Goal: Browse casually

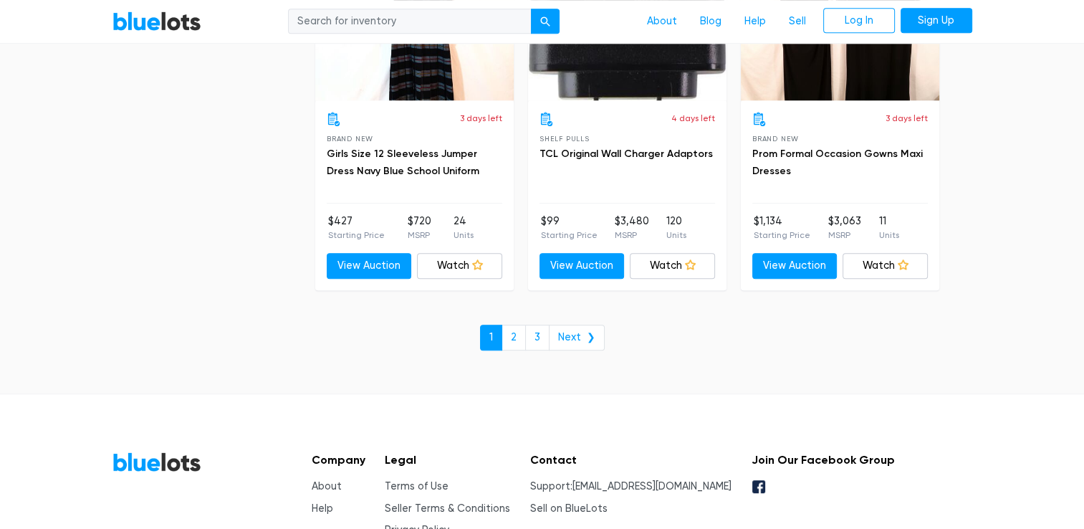
scroll to position [6257, 0]
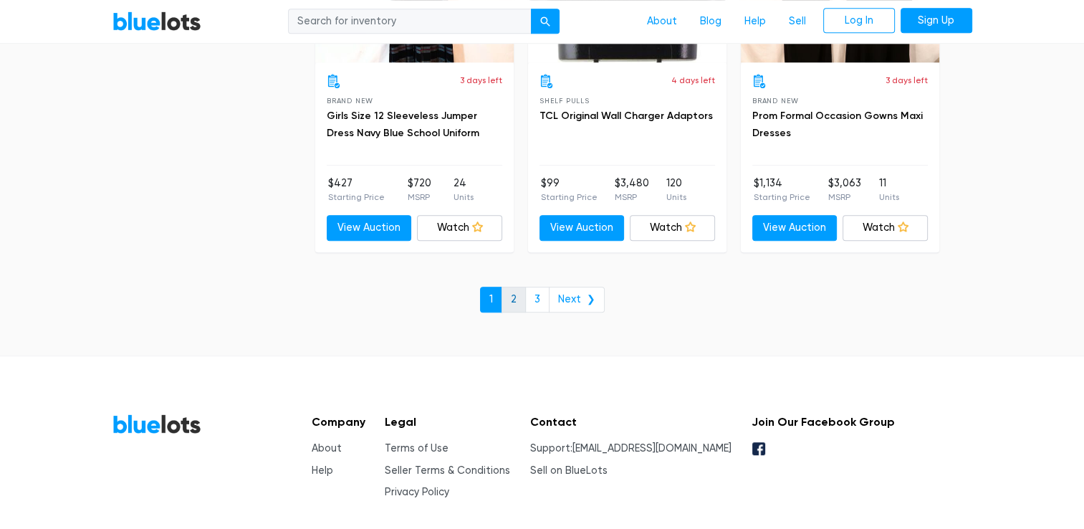
click at [517, 288] on link "2" at bounding box center [514, 300] width 24 height 26
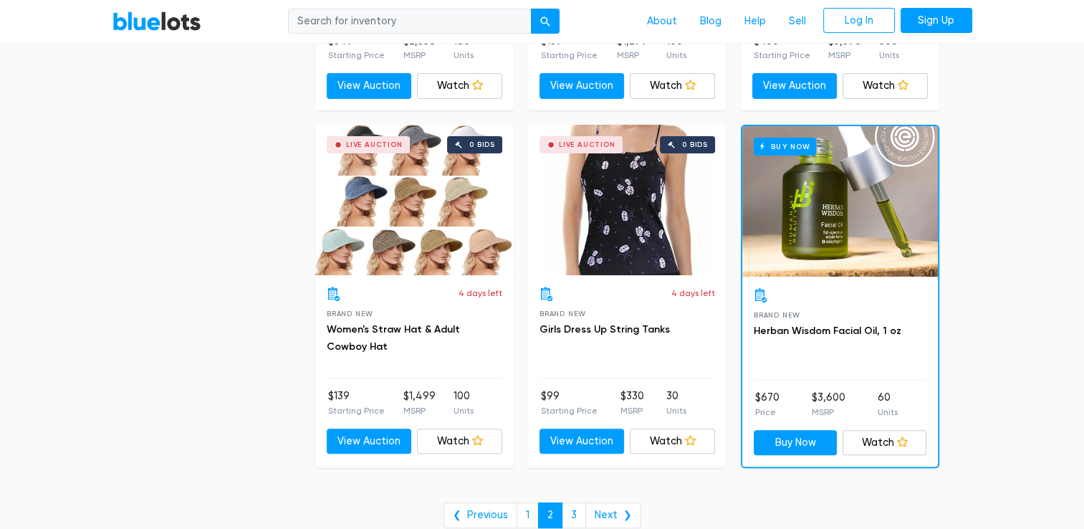
scroll to position [5737, 0]
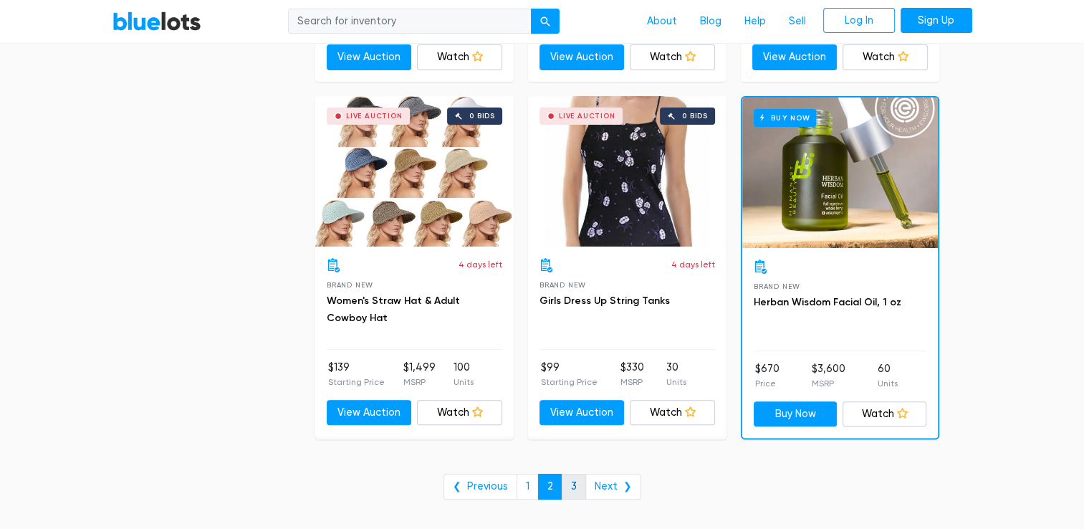
click at [568, 478] on link "3" at bounding box center [574, 487] width 24 height 26
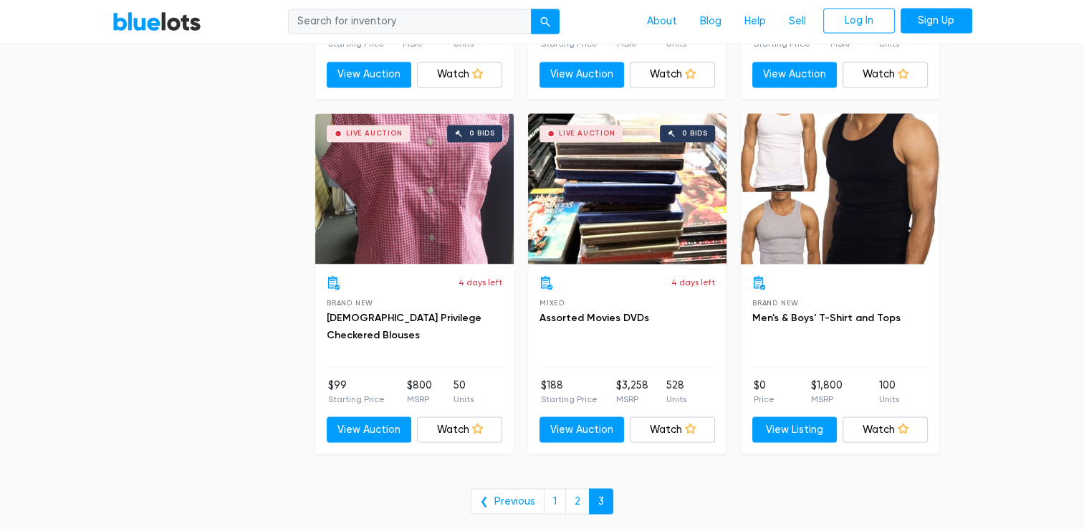
scroll to position [2589, 0]
